Goal: Task Accomplishment & Management: Manage account settings

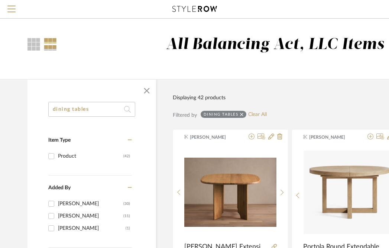
click at [201, 10] on icon at bounding box center [194, 9] width 45 height 6
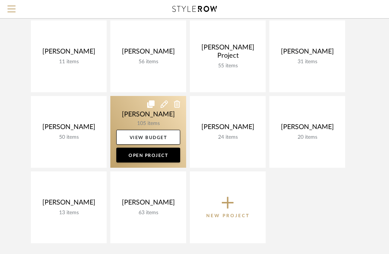
scroll to position [87, 0]
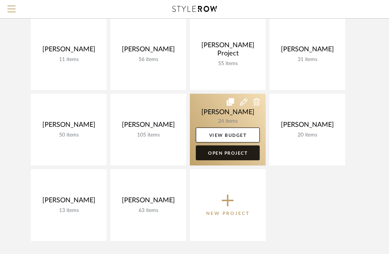
click at [228, 153] on link "Open Project" at bounding box center [228, 152] width 64 height 15
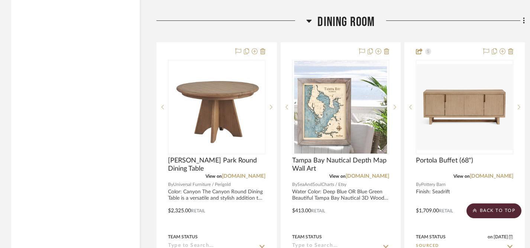
scroll to position [2655, 0]
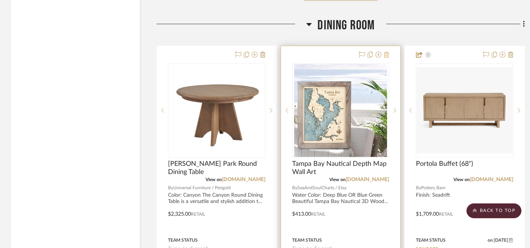
click at [388, 52] on icon at bounding box center [386, 55] width 5 height 6
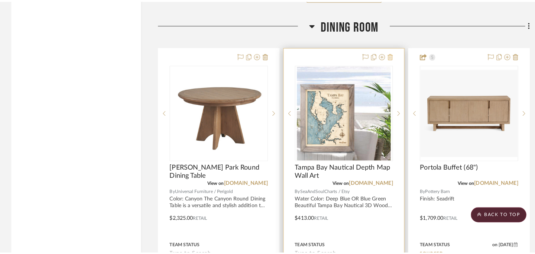
scroll to position [0, 0]
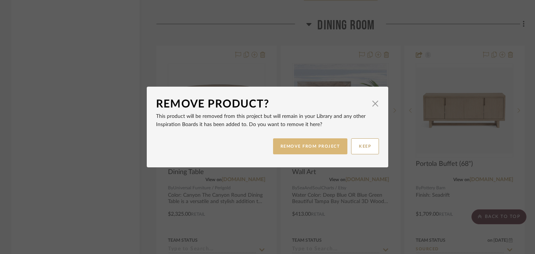
click at [331, 145] on button "REMOVE FROM PROJECT" at bounding box center [310, 146] width 75 height 16
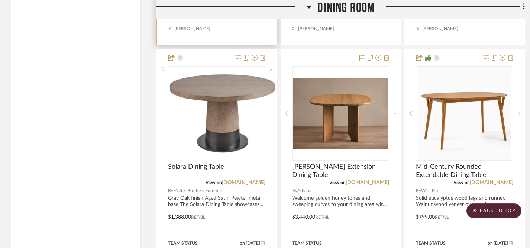
scroll to position [2983, 0]
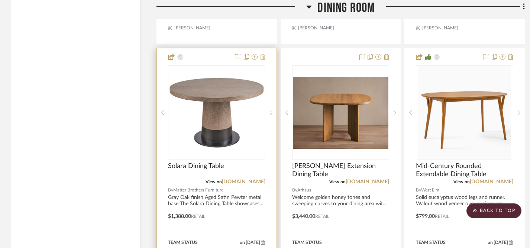
click at [262, 54] on icon at bounding box center [262, 57] width 5 height 6
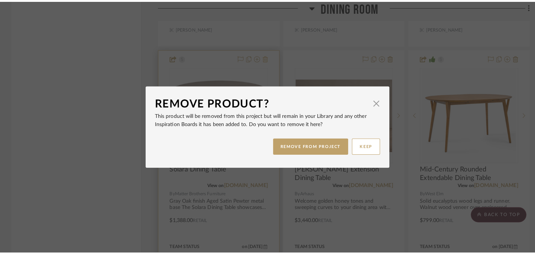
scroll to position [0, 0]
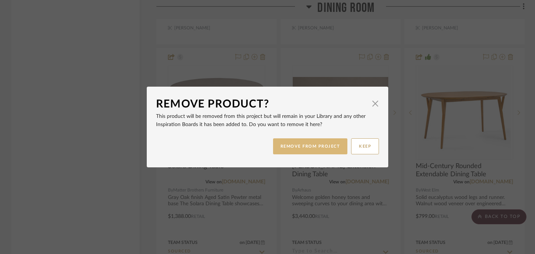
click at [290, 146] on button "REMOVE FROM PROJECT" at bounding box center [310, 146] width 75 height 16
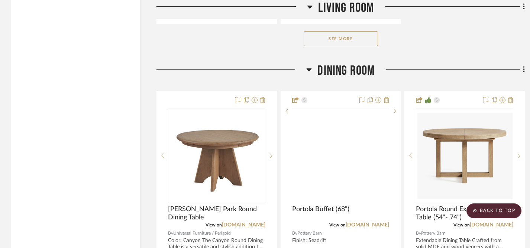
scroll to position [2608, 0]
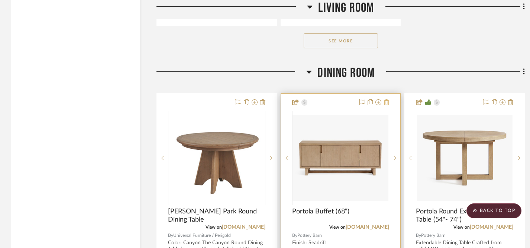
click at [386, 99] on icon at bounding box center [386, 102] width 5 height 6
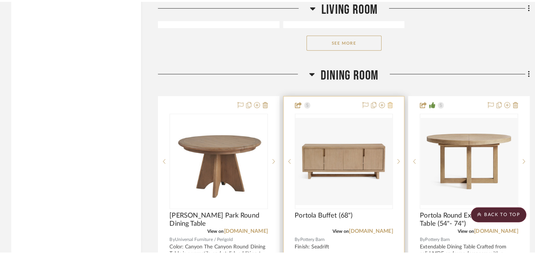
scroll to position [0, 0]
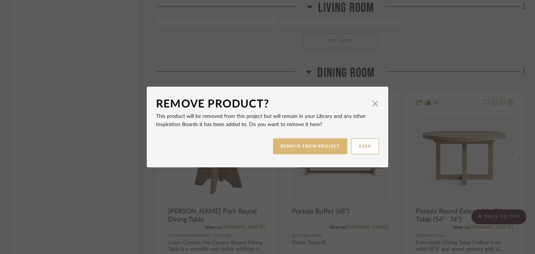
click at [320, 148] on button "REMOVE FROM PROJECT" at bounding box center [310, 146] width 75 height 16
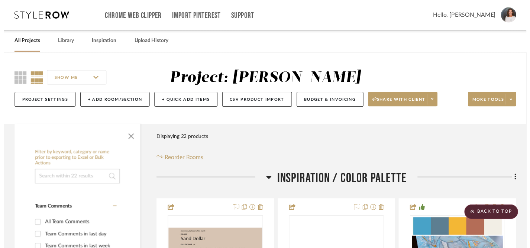
scroll to position [2608, 0]
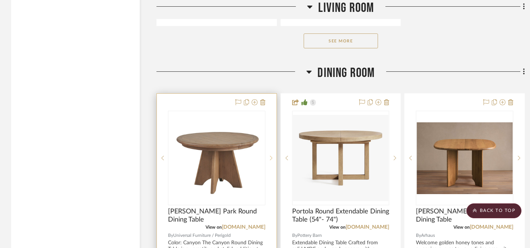
click at [270, 155] on icon at bounding box center [271, 157] width 3 height 5
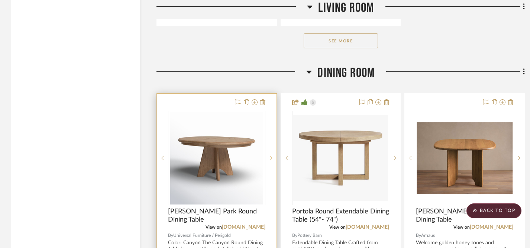
click at [270, 155] on icon at bounding box center [271, 157] width 3 height 5
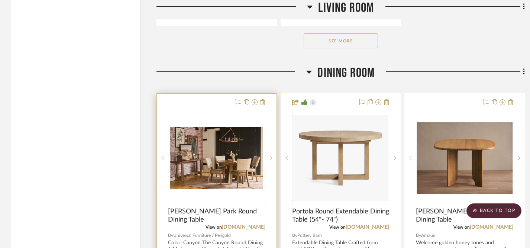
click at [270, 155] on icon at bounding box center [271, 157] width 3 height 5
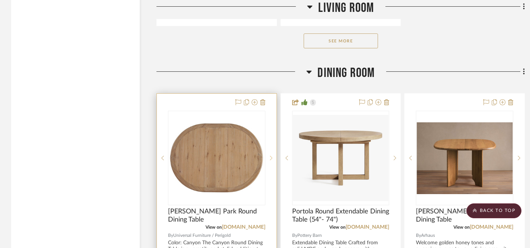
click at [270, 155] on icon at bounding box center [271, 157] width 3 height 5
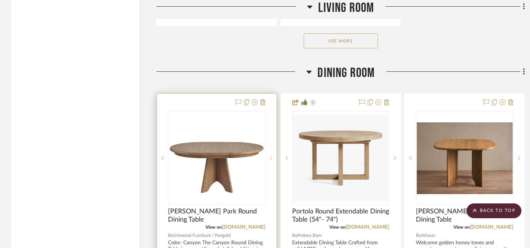
click at [270, 155] on icon at bounding box center [271, 157] width 3 height 5
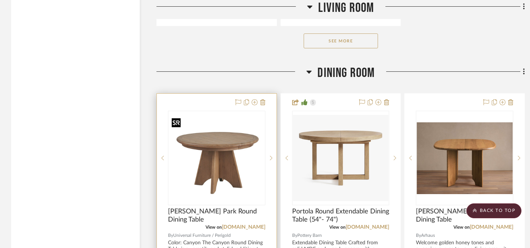
click at [225, 157] on img "0" at bounding box center [217, 158] width 96 height 77
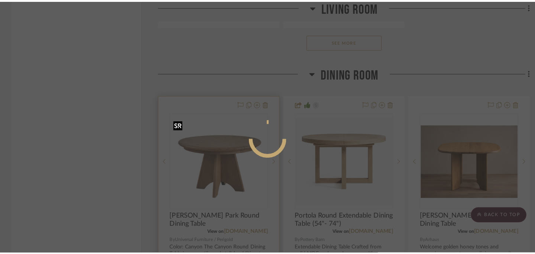
scroll to position [0, 0]
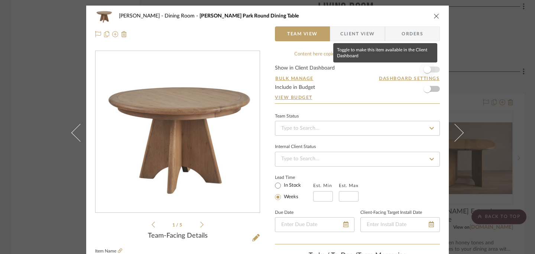
click at [388, 69] on span "button" at bounding box center [427, 69] width 16 height 16
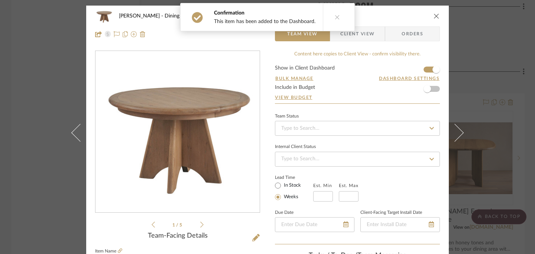
click at [388, 16] on icon "close" at bounding box center [436, 16] width 6 height 6
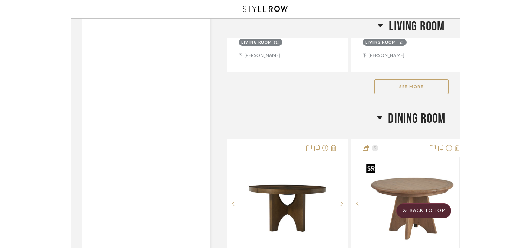
scroll to position [2511, 0]
